Goal: Check status: Check status

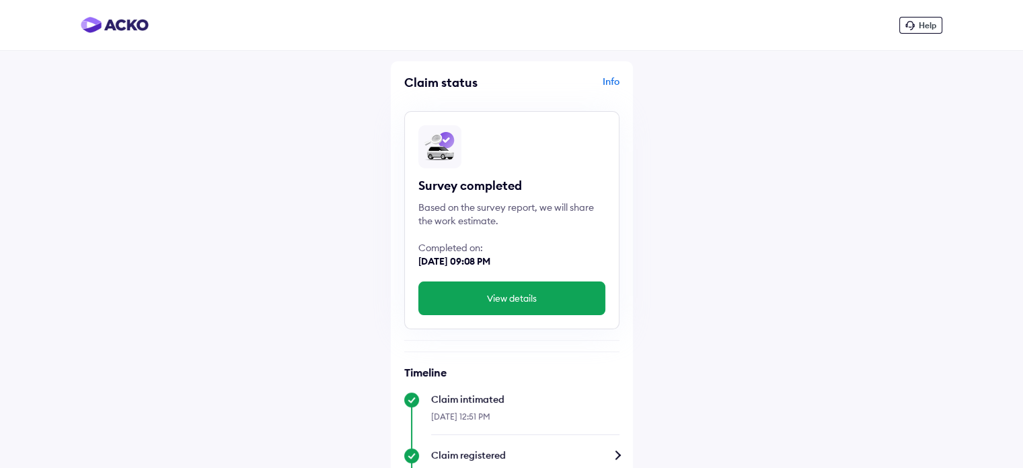
click at [521, 297] on button "View details" at bounding box center [511, 298] width 187 height 34
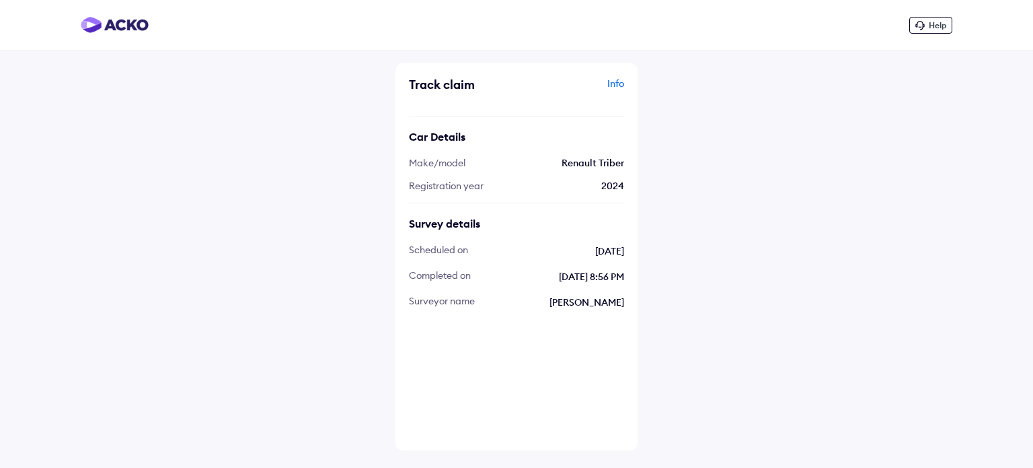
click at [616, 83] on div "Info" at bounding box center [572, 90] width 104 height 26
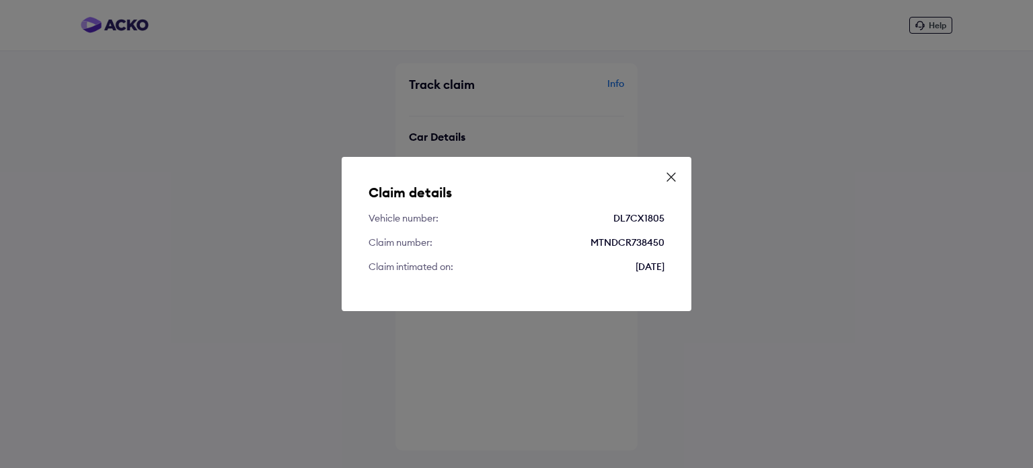
click at [662, 176] on div "Claim details Vehicle number: DL7CX1805 Claim number: MTNDCR738450 Claim intima…" at bounding box center [517, 234] width 350 height 154
click at [678, 177] on div "Claim details Vehicle number: DL7CX1805 Claim number: MTNDCR738450 Claim intima…" at bounding box center [517, 234] width 350 height 154
click at [673, 177] on icon at bounding box center [671, 176] width 13 height 13
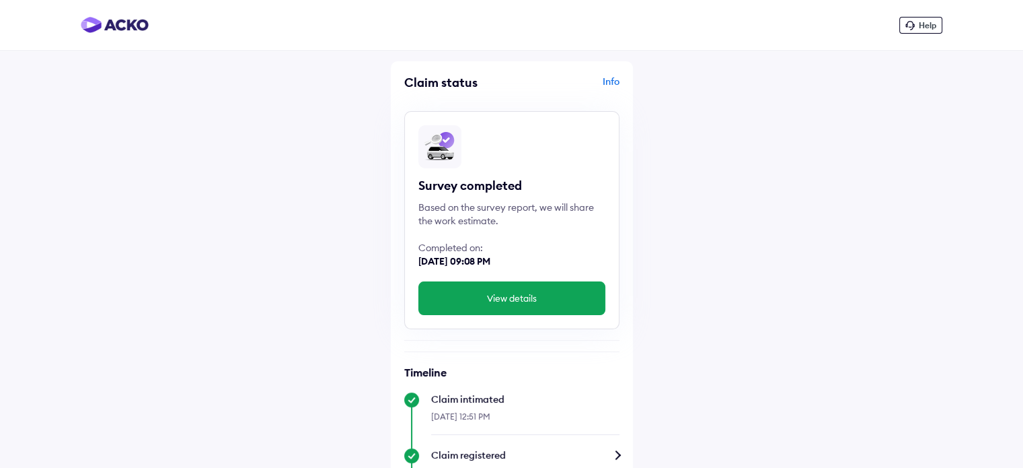
click at [108, 31] on img at bounding box center [115, 25] width 68 height 16
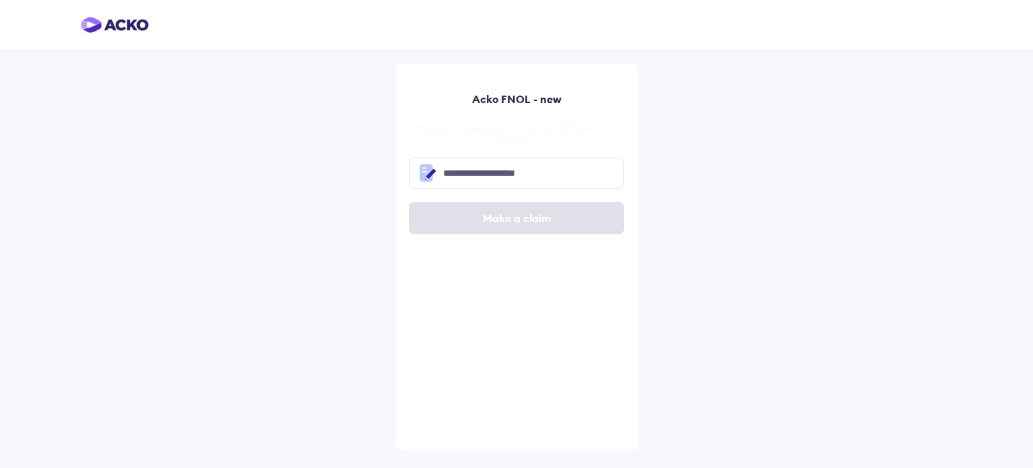
click at [83, 6] on div at bounding box center [516, 25] width 1033 height 51
click at [108, 32] on img at bounding box center [115, 25] width 68 height 16
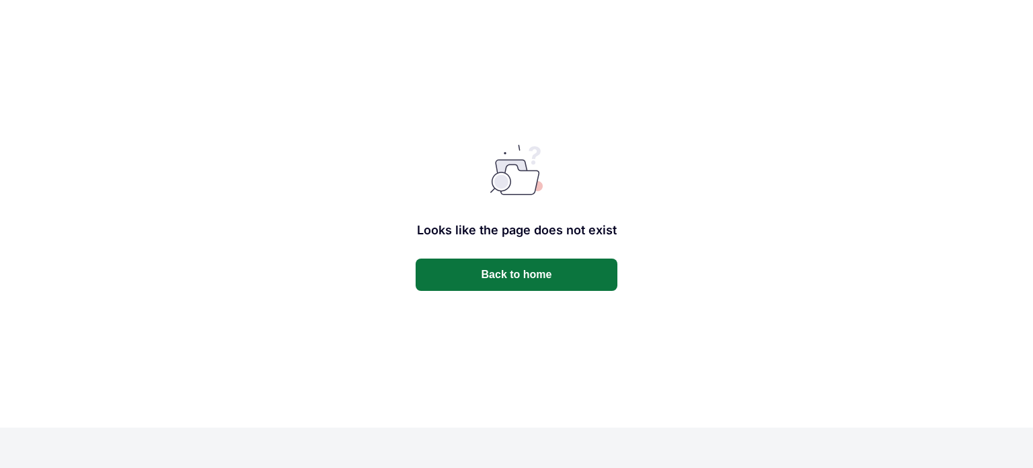
click at [550, 268] on button "Back to home" at bounding box center [517, 274] width 202 height 32
click at [571, 262] on button "Back to home" at bounding box center [517, 274] width 202 height 32
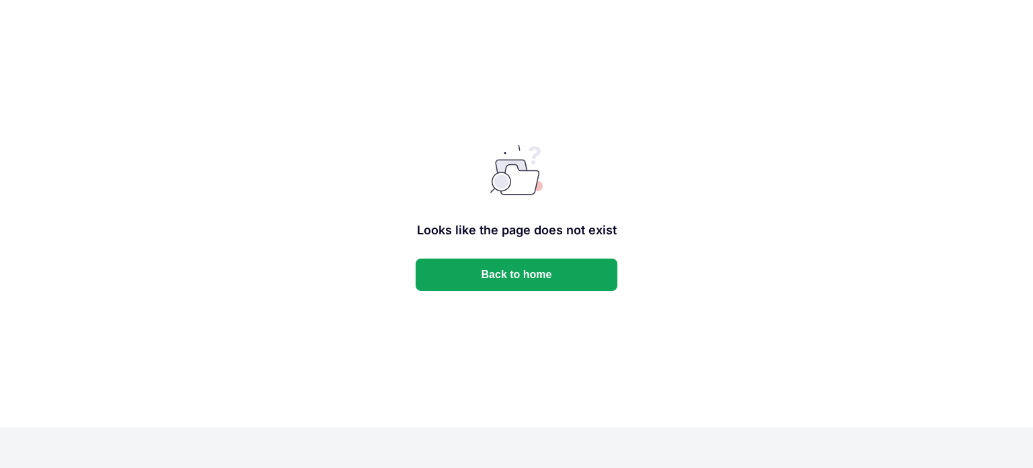
click at [571, 262] on button "Back to home" at bounding box center [517, 274] width 202 height 32
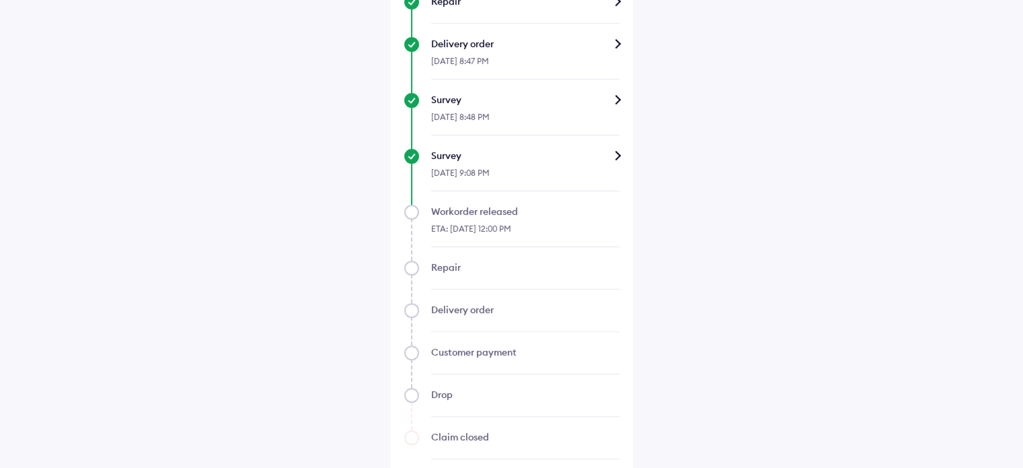
scroll to position [802, 0]
